Goal: Register for event/course

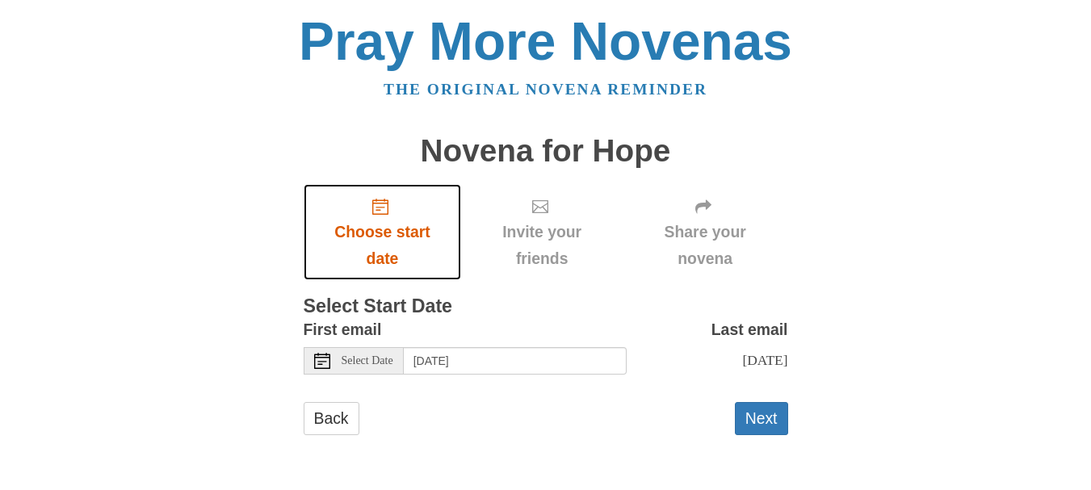
click at [380, 211] on use "Choose start date" at bounding box center [380, 207] width 16 height 16
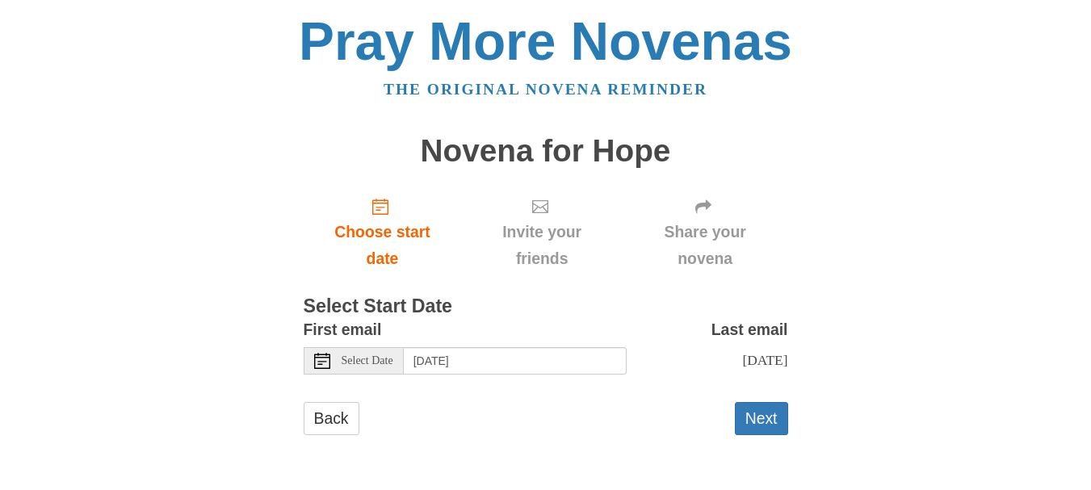
click at [371, 360] on span "Select Date" at bounding box center [368, 360] width 52 height 11
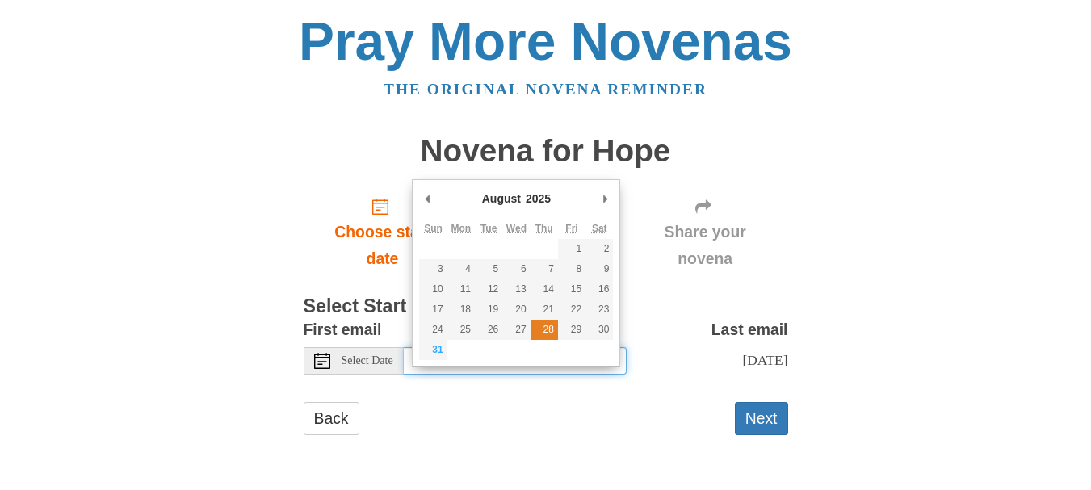
type input "Thursday, August 28th"
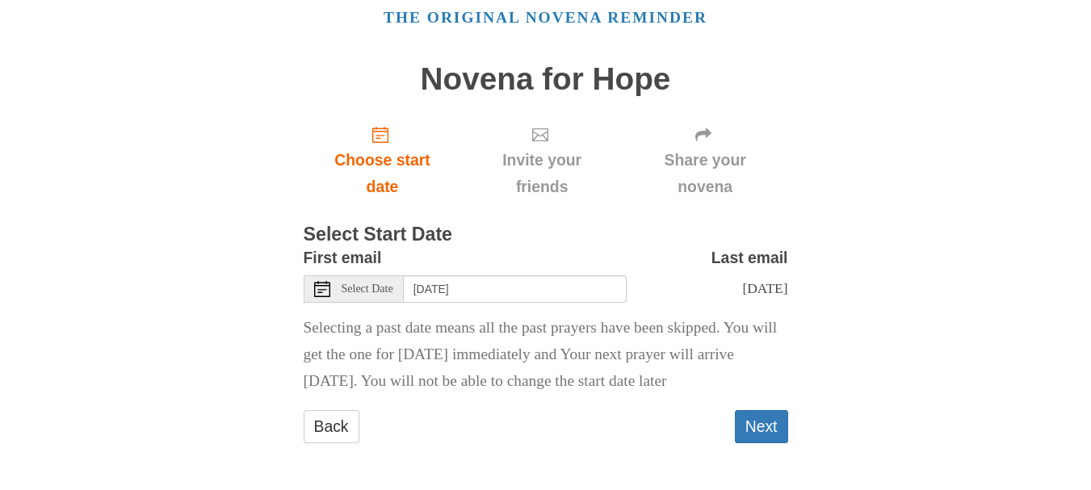
scroll to position [114, 0]
click at [761, 426] on button "Next" at bounding box center [761, 426] width 53 height 33
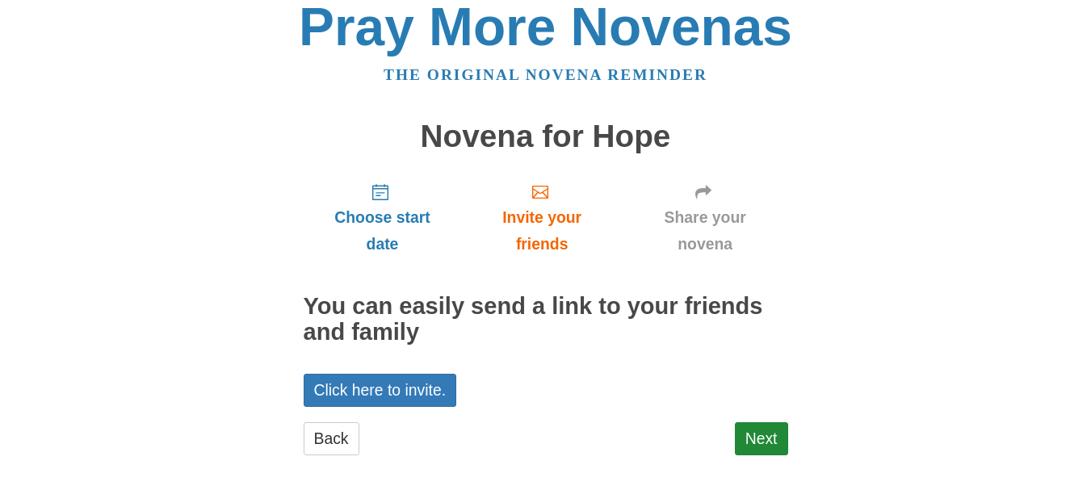
scroll to position [27, 0]
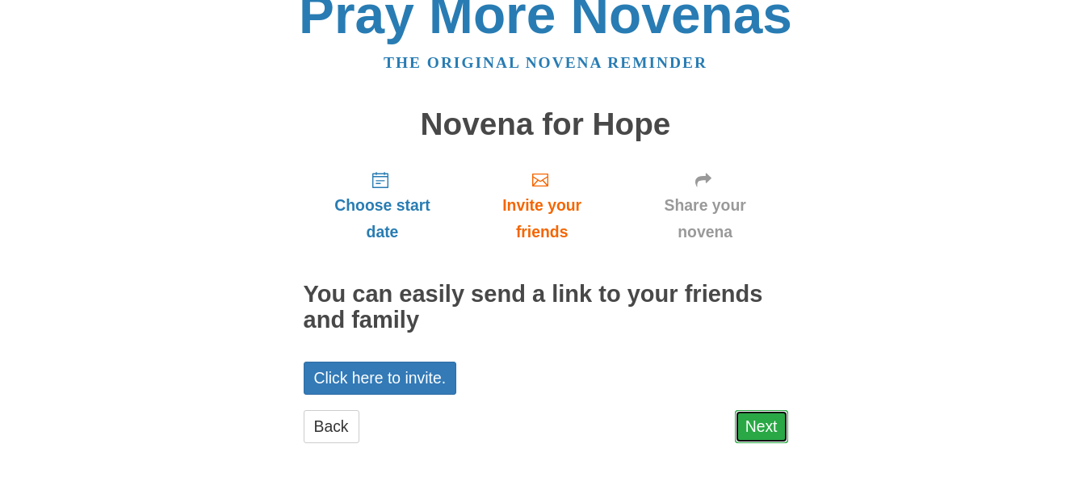
click at [763, 423] on link "Next" at bounding box center [761, 426] width 53 height 33
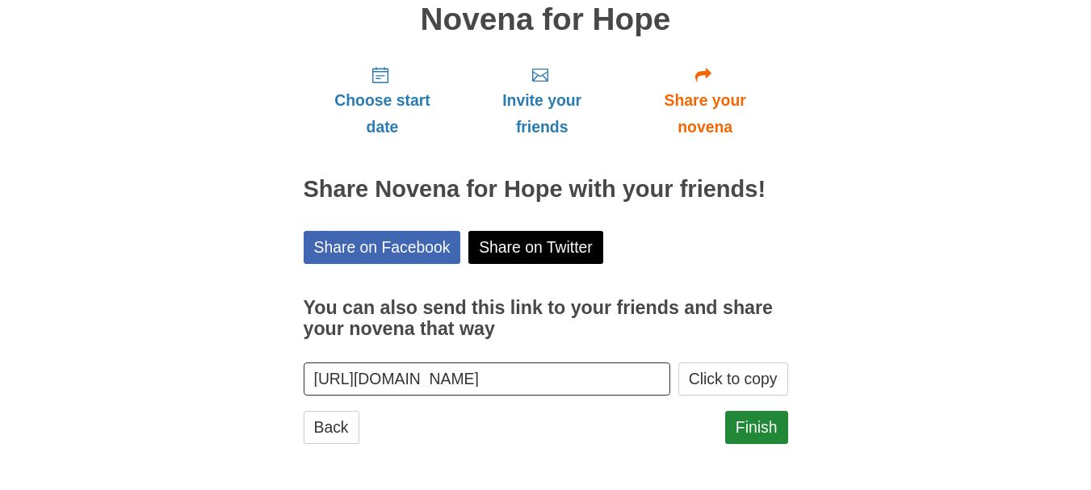
scroll to position [132, 0]
click at [760, 426] on link "Finish" at bounding box center [756, 426] width 63 height 33
